Goal: Task Accomplishment & Management: Manage account settings

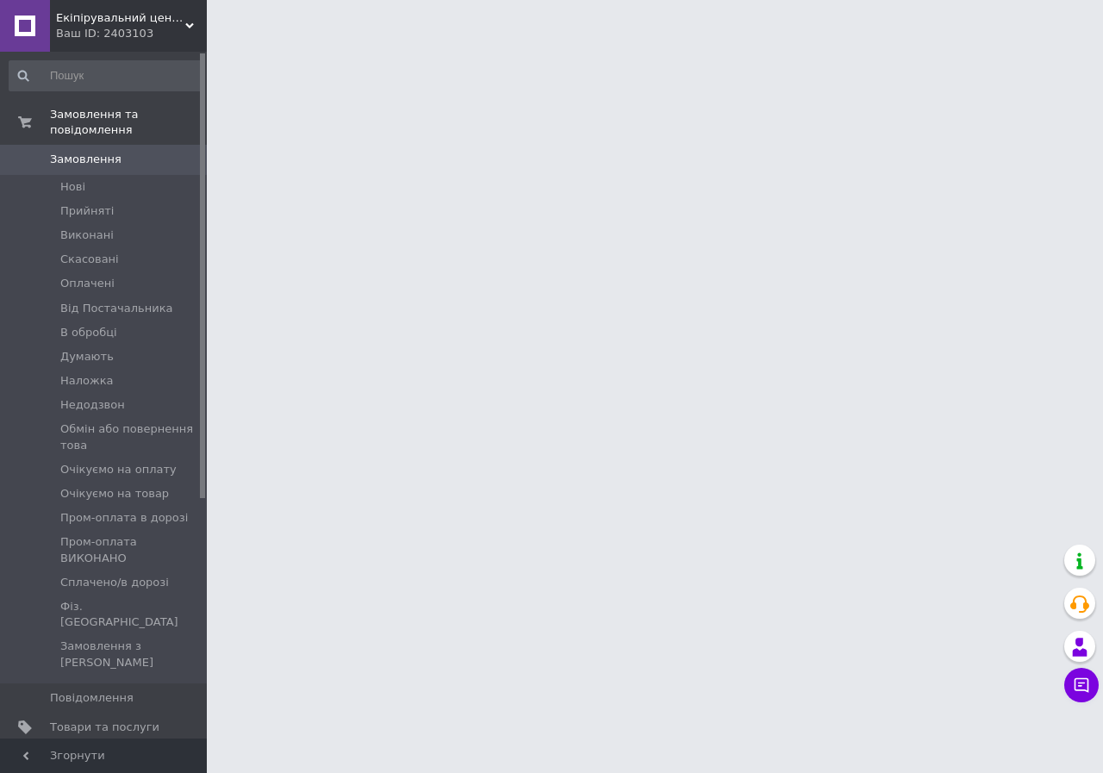
click at [95, 749] on span "[DEMOGRAPHIC_DATA]" at bounding box center [114, 757] width 128 height 16
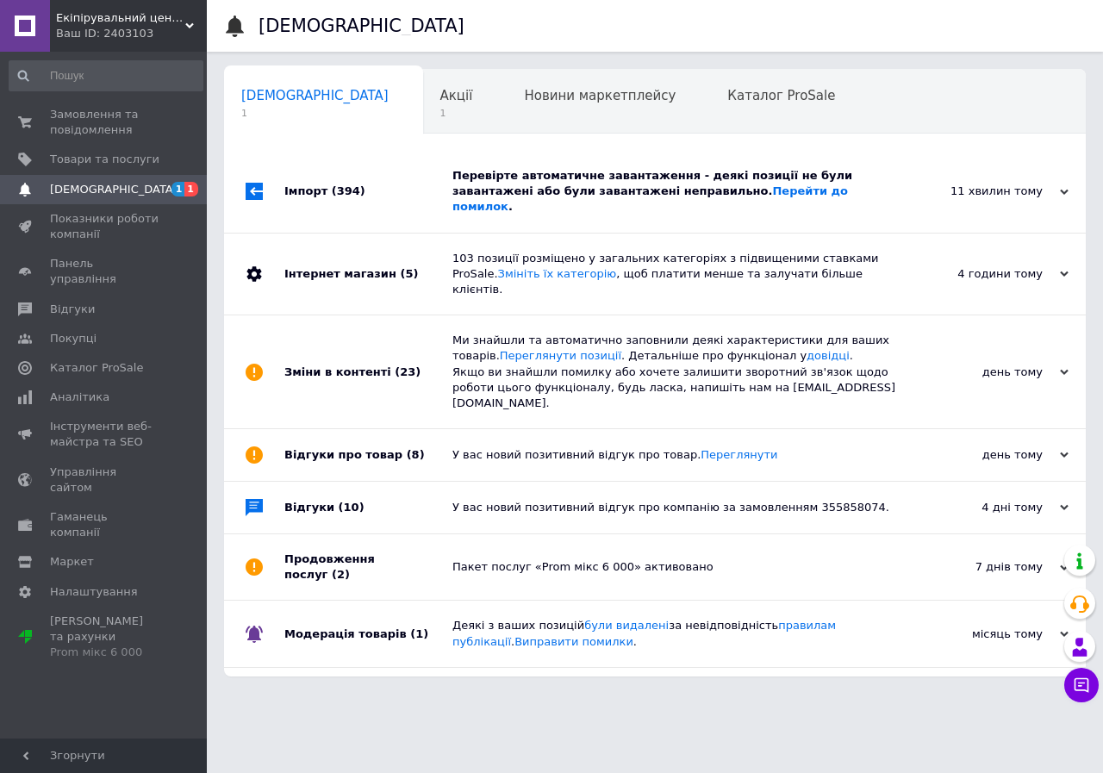
click at [418, 169] on div "Імпорт (394)" at bounding box center [368, 192] width 168 height 82
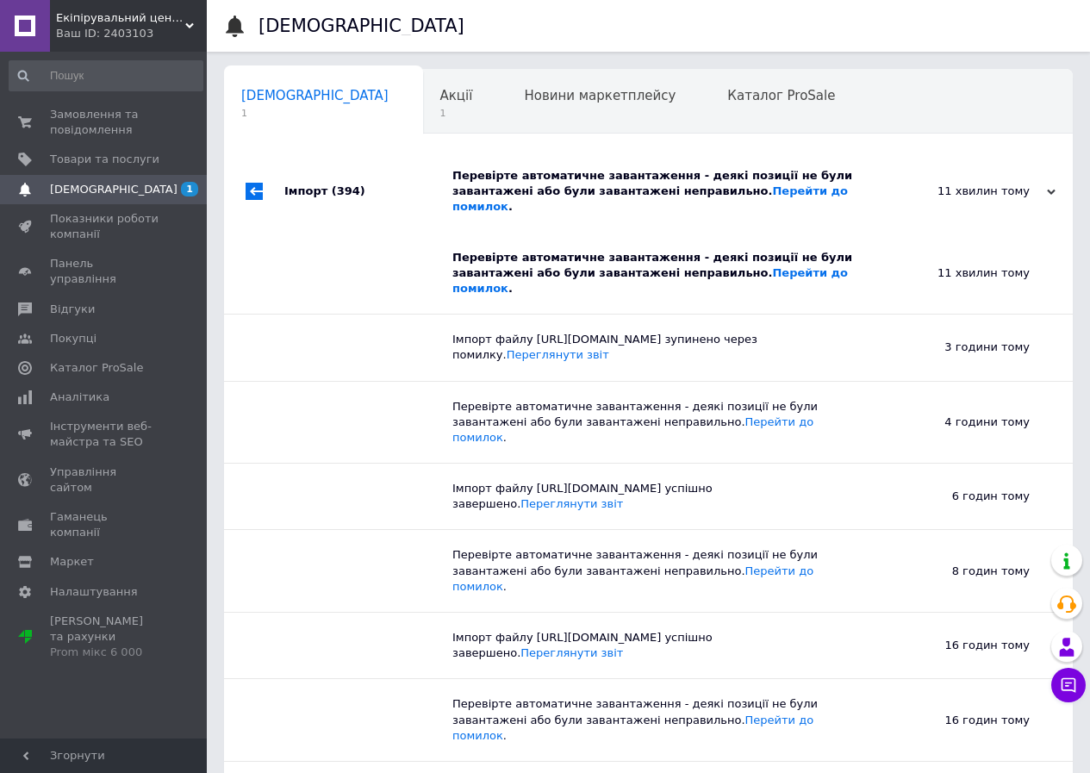
click at [365, 196] on div "Імпорт (394)" at bounding box center [368, 192] width 168 height 82
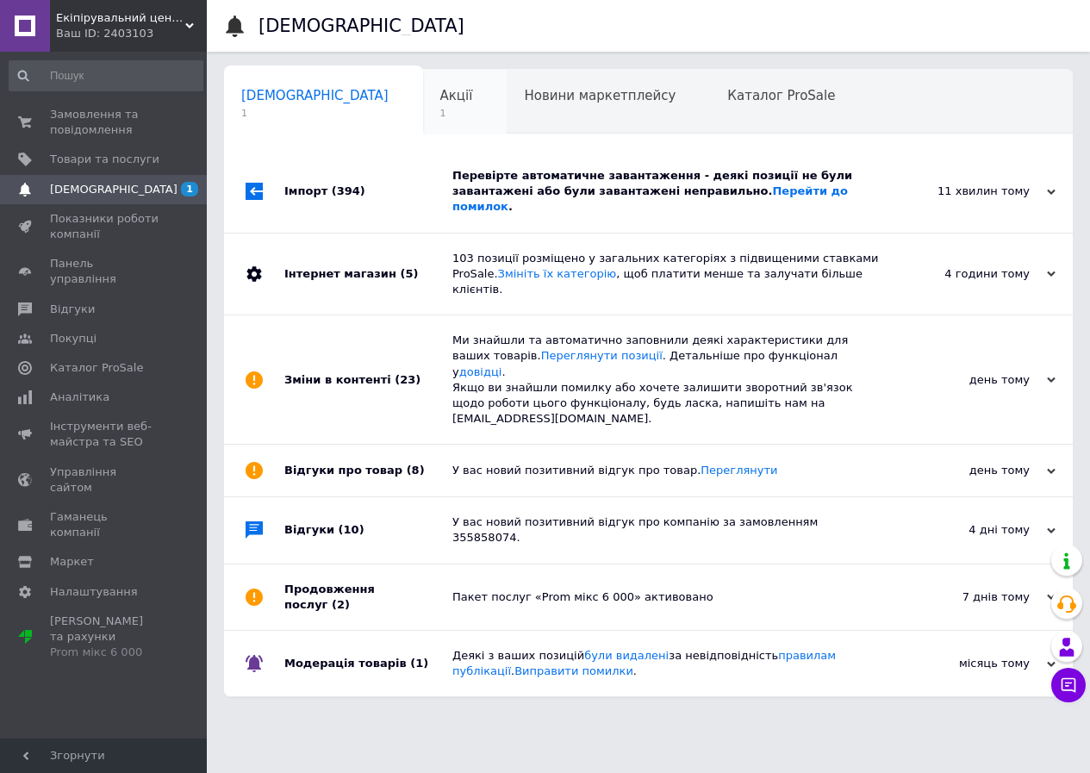
click at [423, 122] on div "Акції 1" at bounding box center [465, 102] width 84 height 65
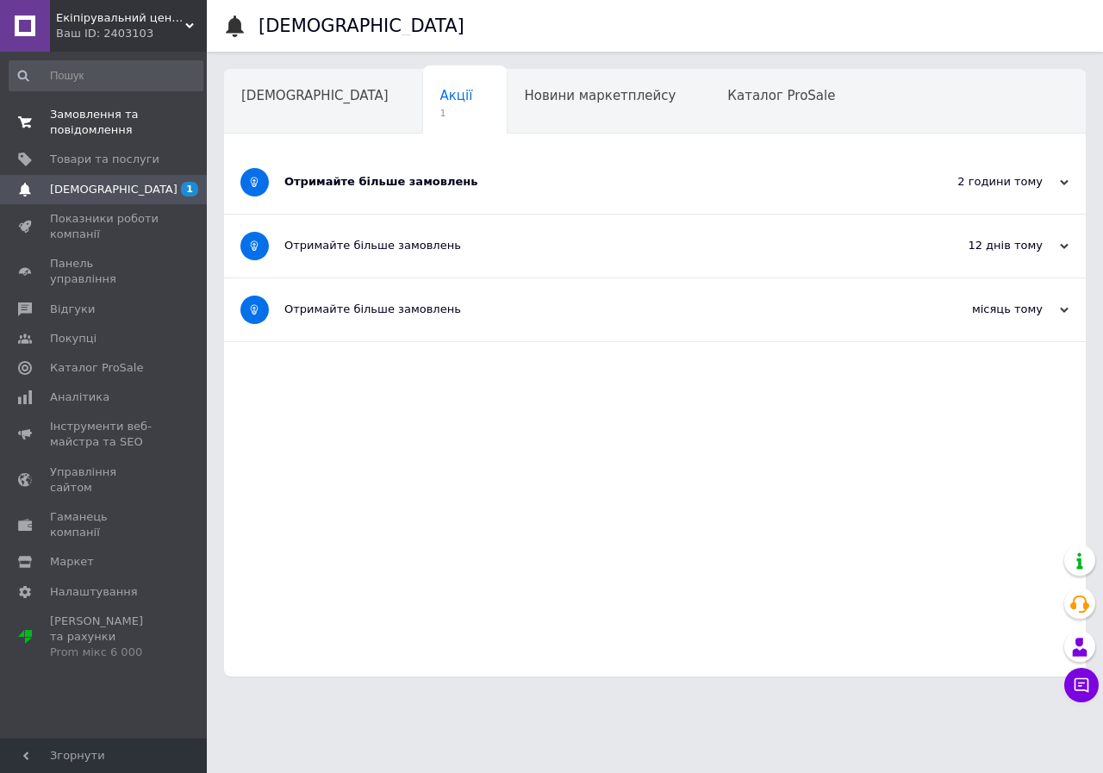
click at [97, 125] on span "Замовлення та повідомлення" at bounding box center [104, 122] width 109 height 31
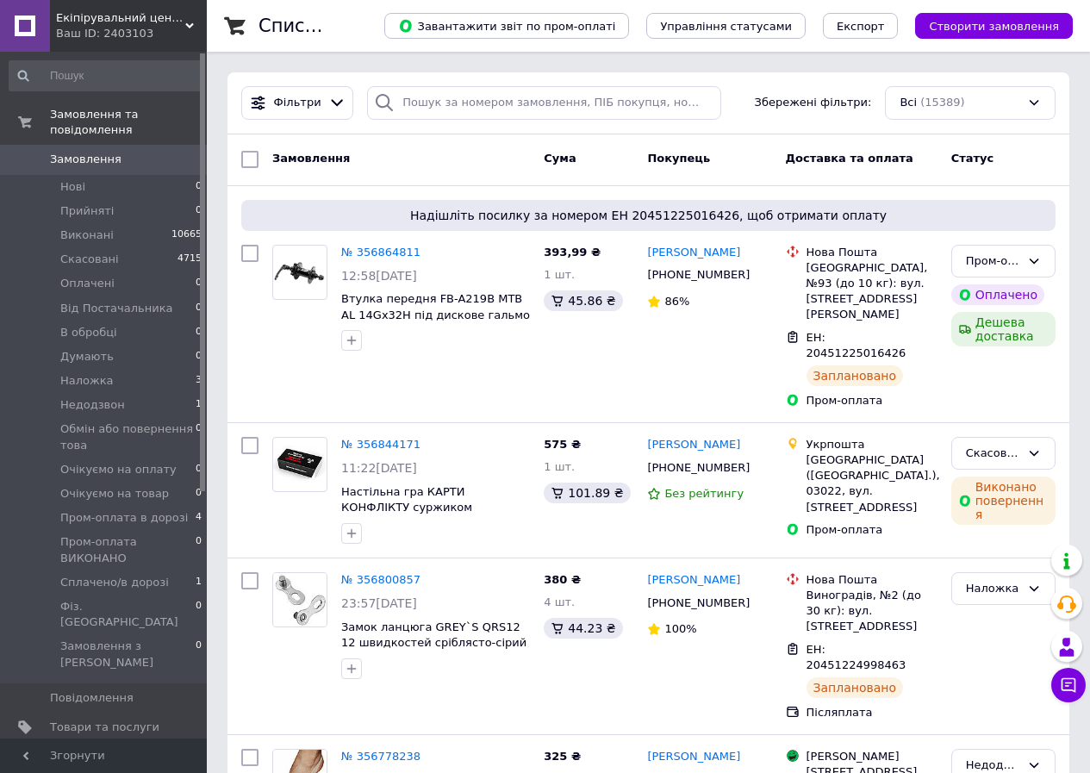
click at [109, 742] on link "Сповіщення 0 1" at bounding box center [106, 756] width 212 height 29
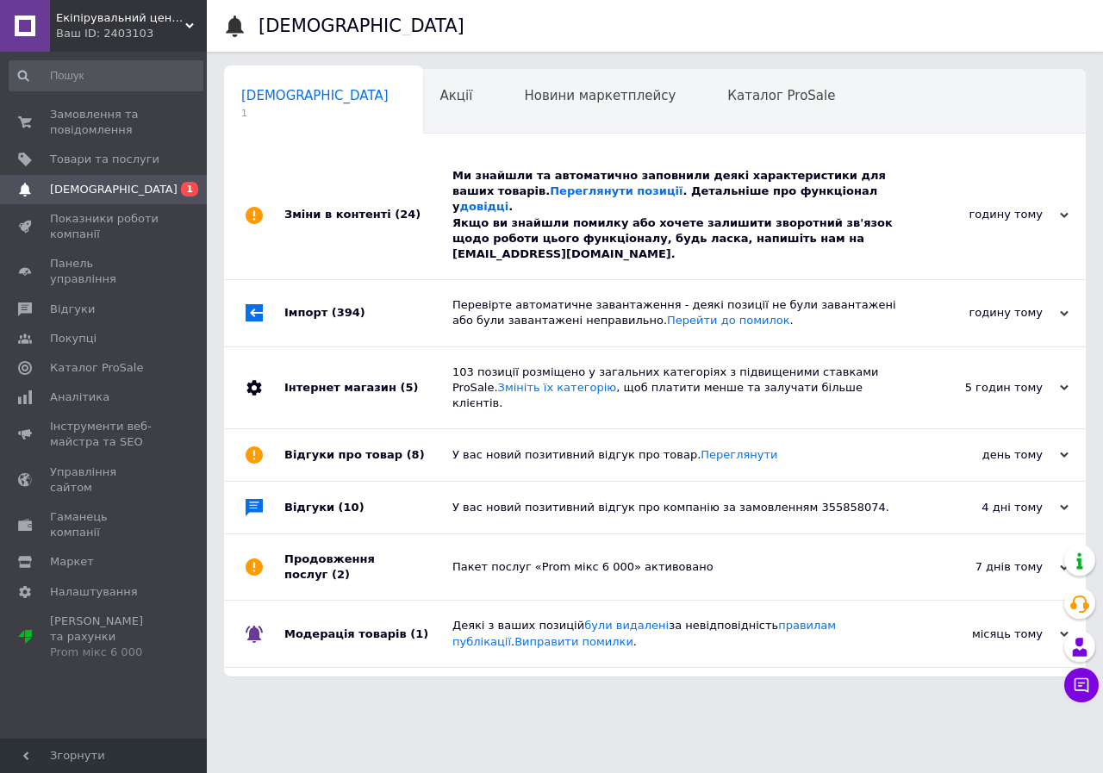
click at [402, 207] on div "Зміни в контенті (24)" at bounding box center [368, 215] width 168 height 128
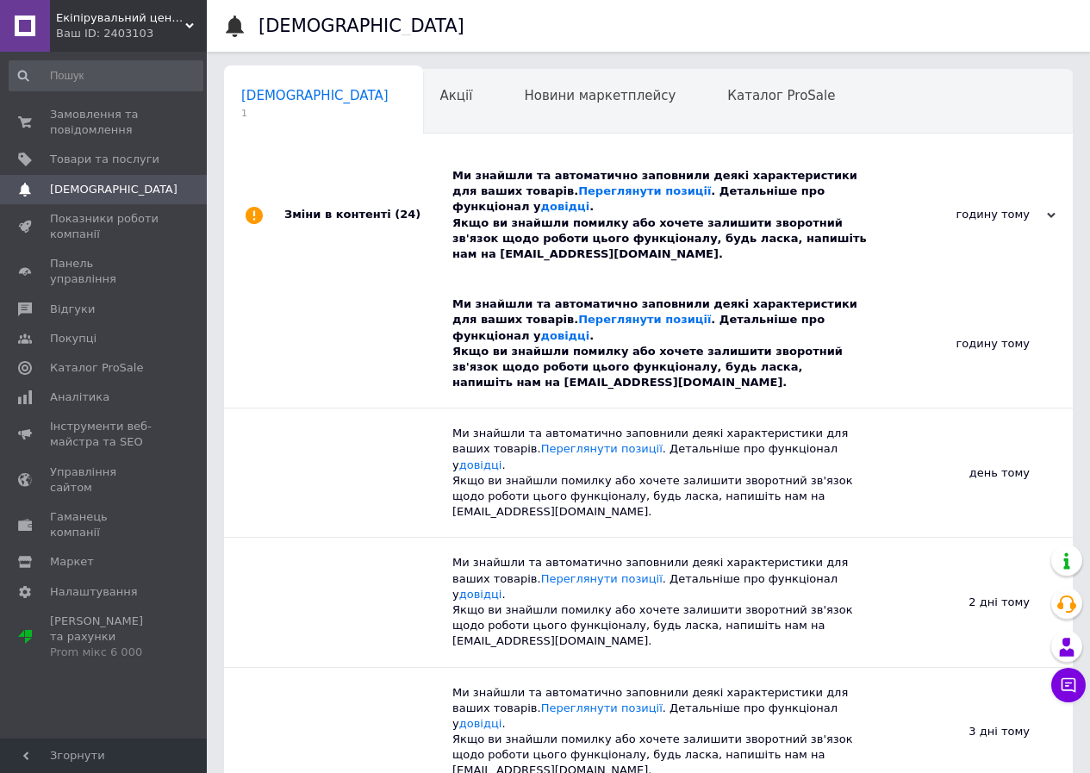
click at [418, 215] on div "Зміни в контенті (24)" at bounding box center [368, 215] width 168 height 128
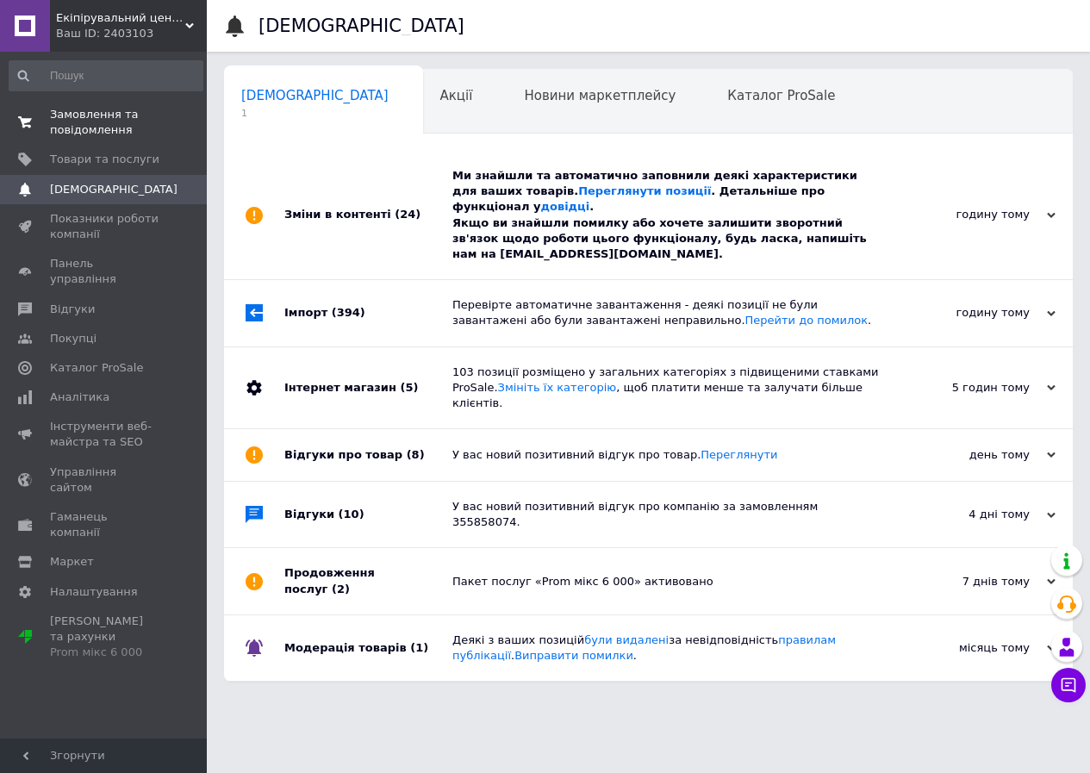
click at [133, 115] on span "Замовлення та повідомлення" at bounding box center [104, 122] width 109 height 31
